Goal: Information Seeking & Learning: Learn about a topic

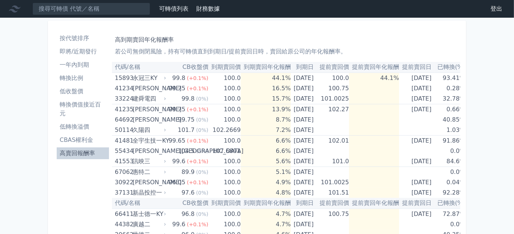
click at [75, 52] on li "即將/近期發行" at bounding box center [83, 51] width 52 height 9
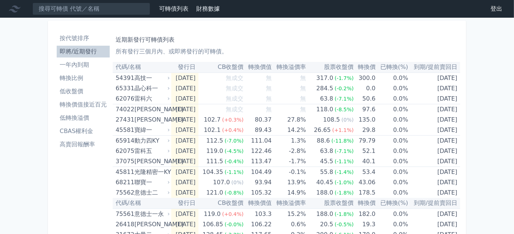
click at [86, 117] on li "低轉換溢價" at bounding box center [83, 117] width 53 height 9
